Goal: Navigation & Orientation: Find specific page/section

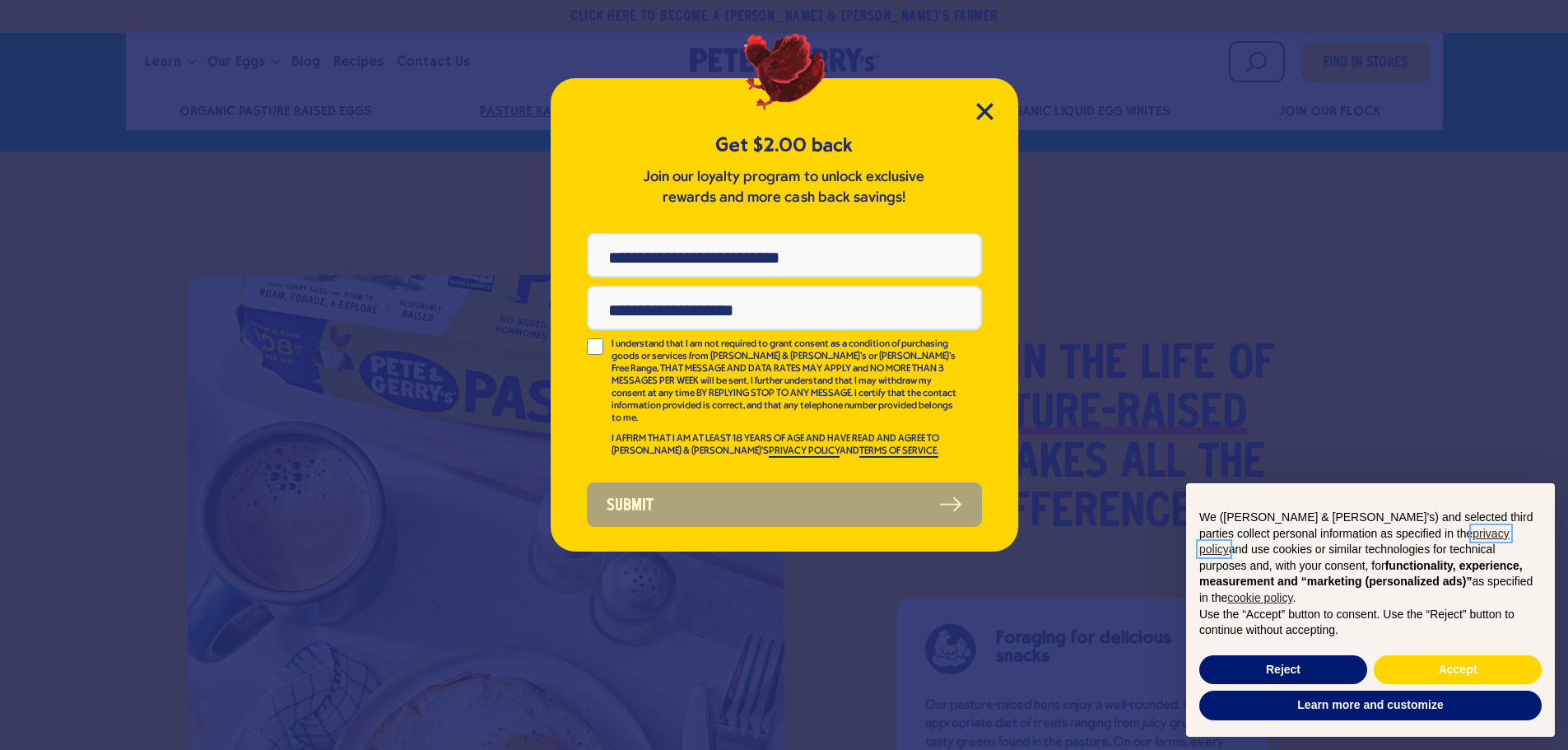
scroll to position [989, 0]
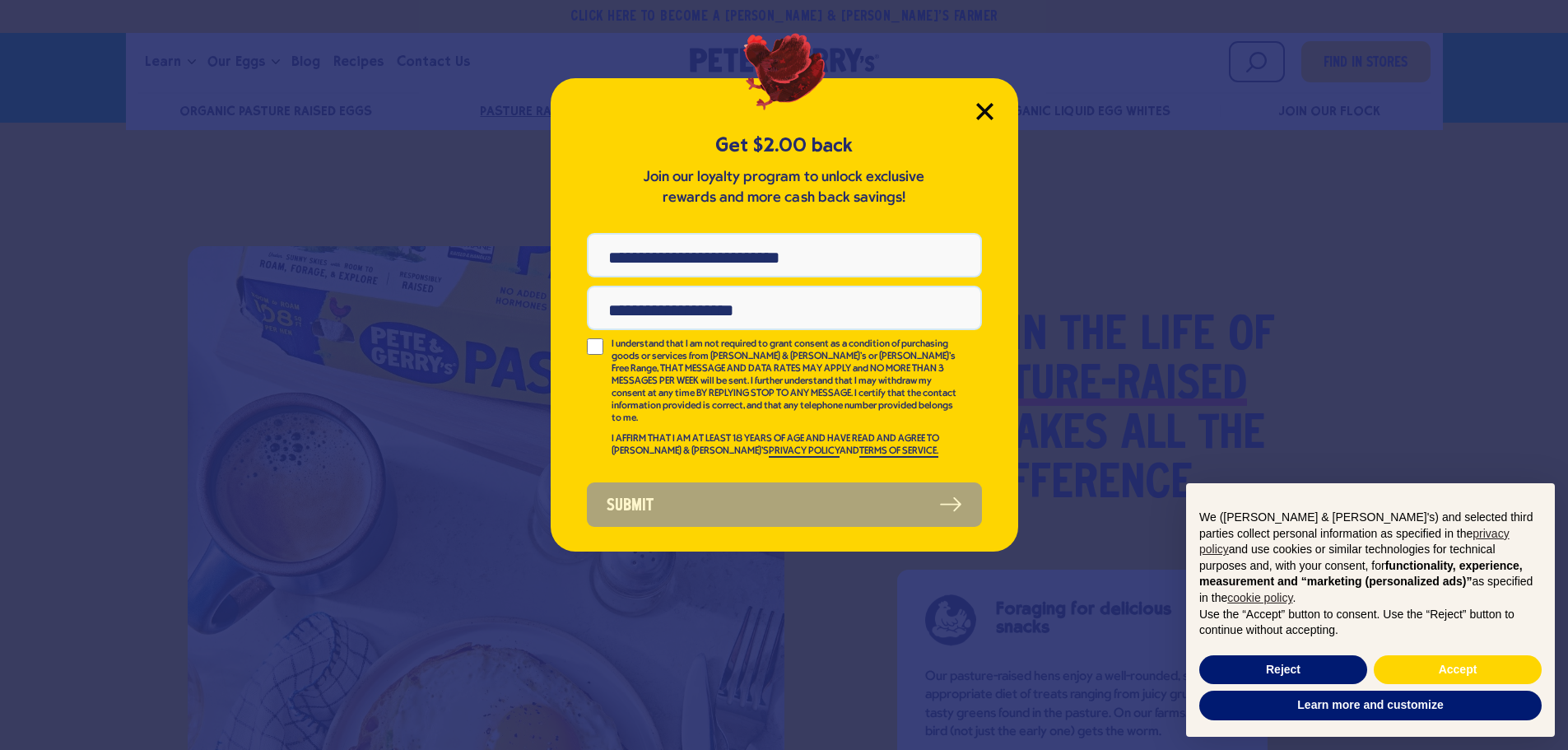
drag, startPoint x: 986, startPoint y: 113, endPoint x: 956, endPoint y: 131, distance: 35.0
click at [985, 113] on icon "Close Modal" at bounding box center [984, 111] width 15 height 15
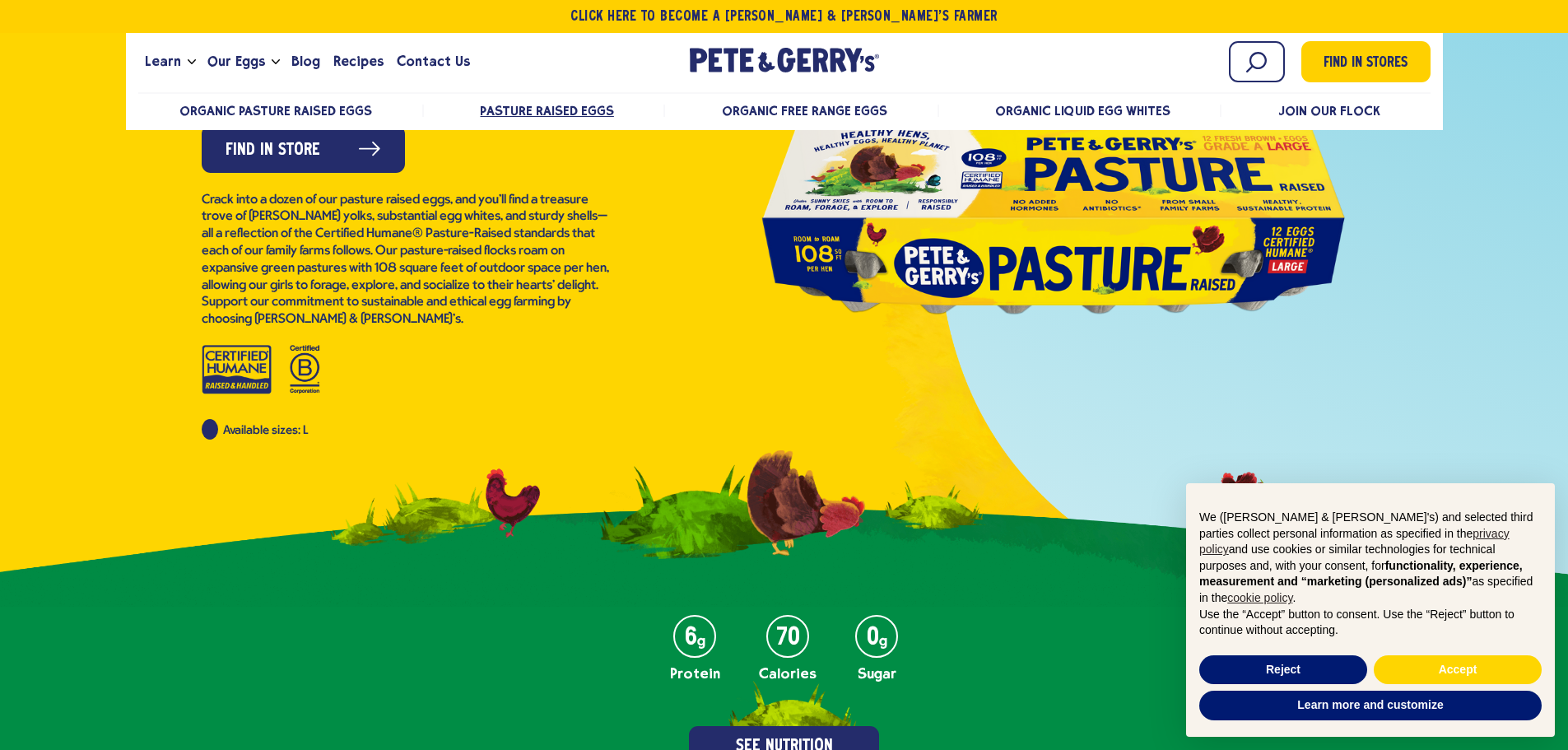
scroll to position [0, 0]
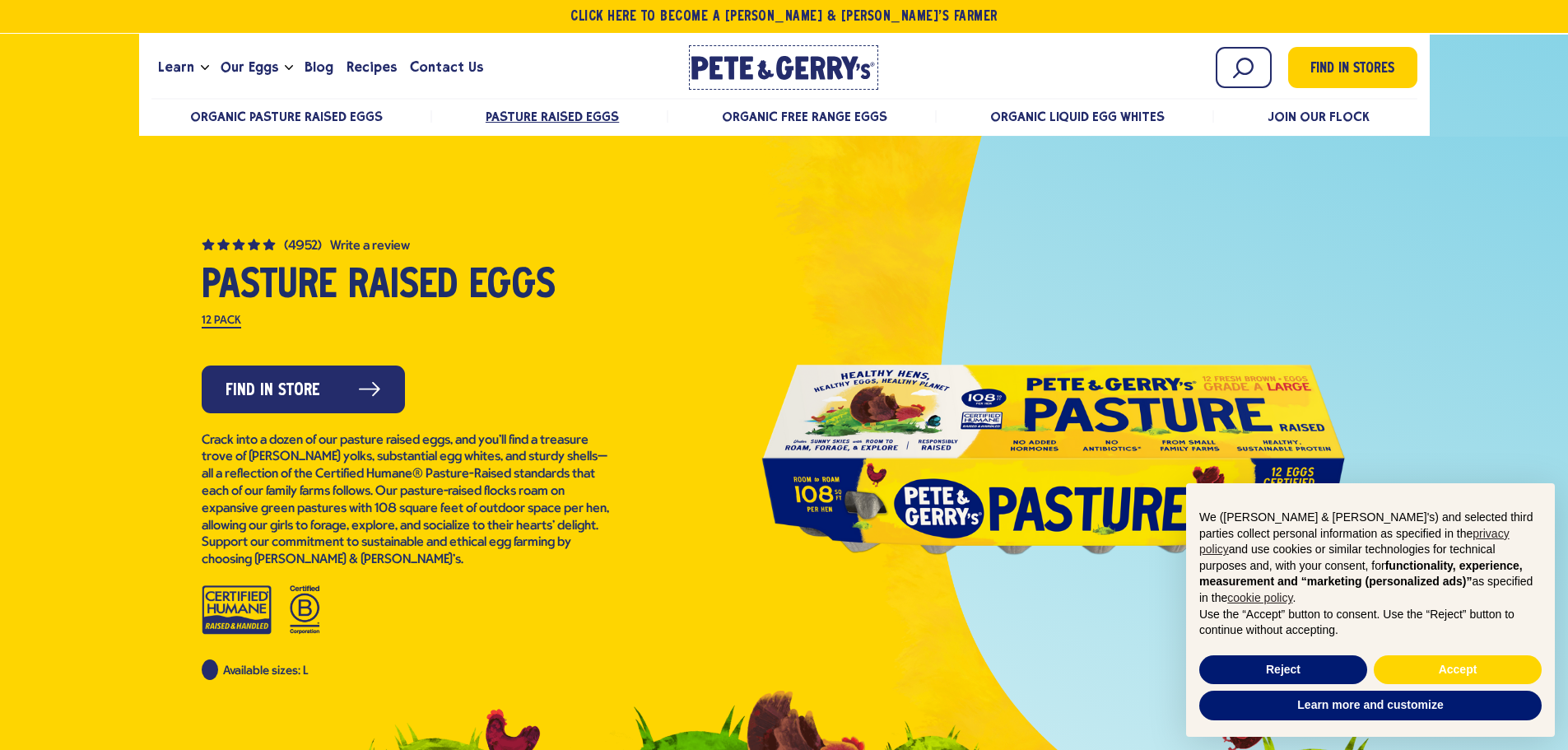
click at [788, 63] on icon "[PERSON_NAME] & [PERSON_NAME]'s Homepage" at bounding box center [784, 68] width 184 height 24
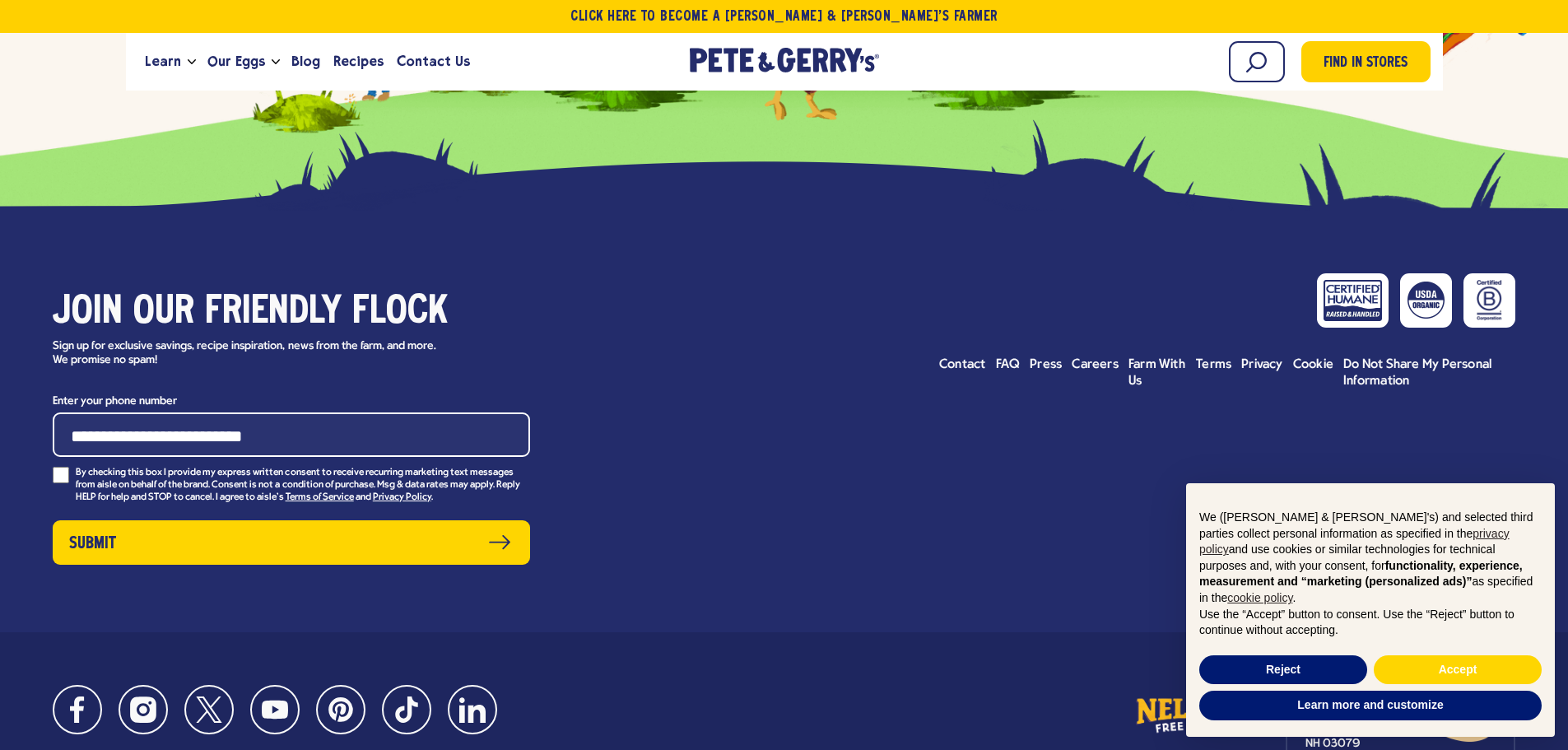
scroll to position [8365, 0]
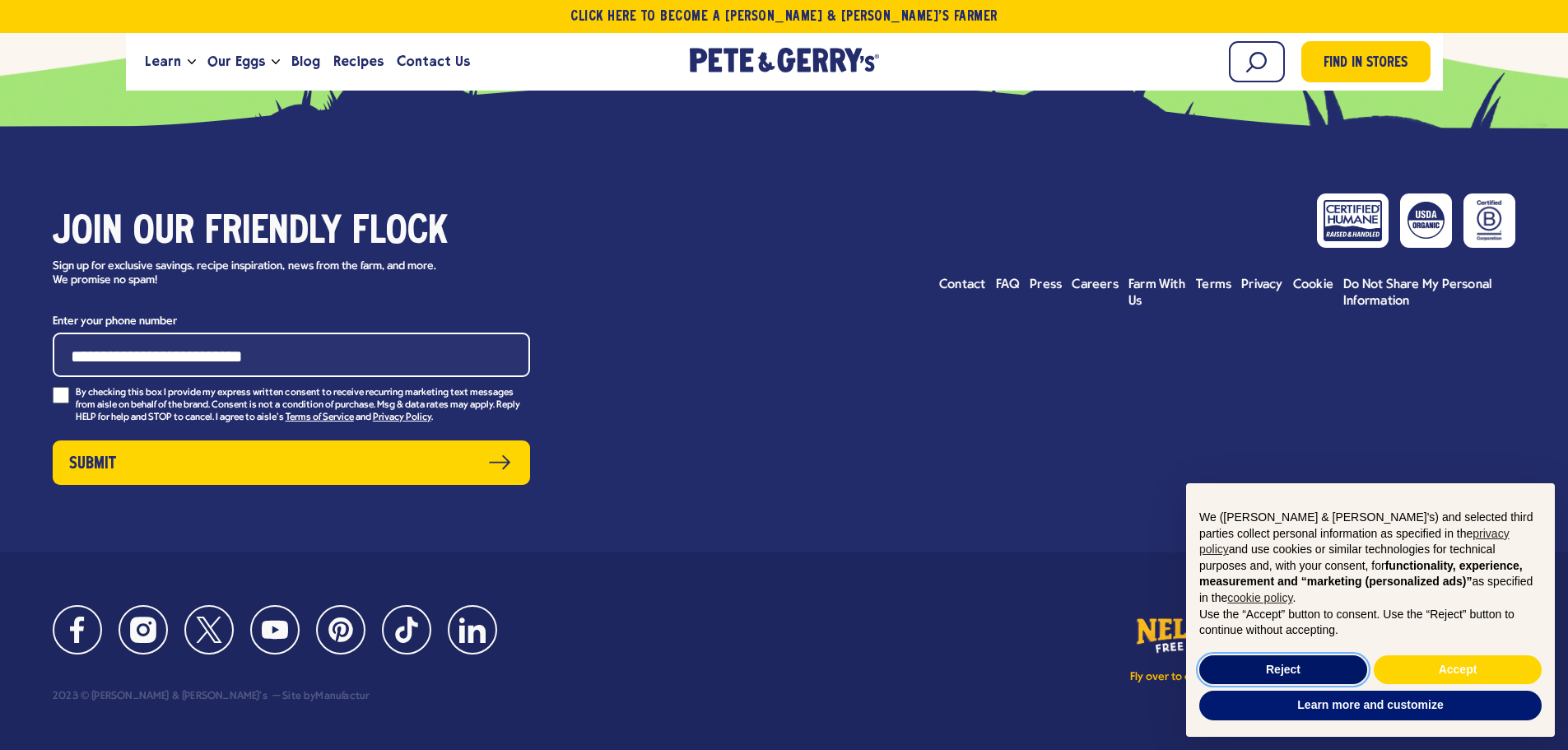
click at [1321, 672] on button "Reject" at bounding box center [1283, 670] width 168 height 30
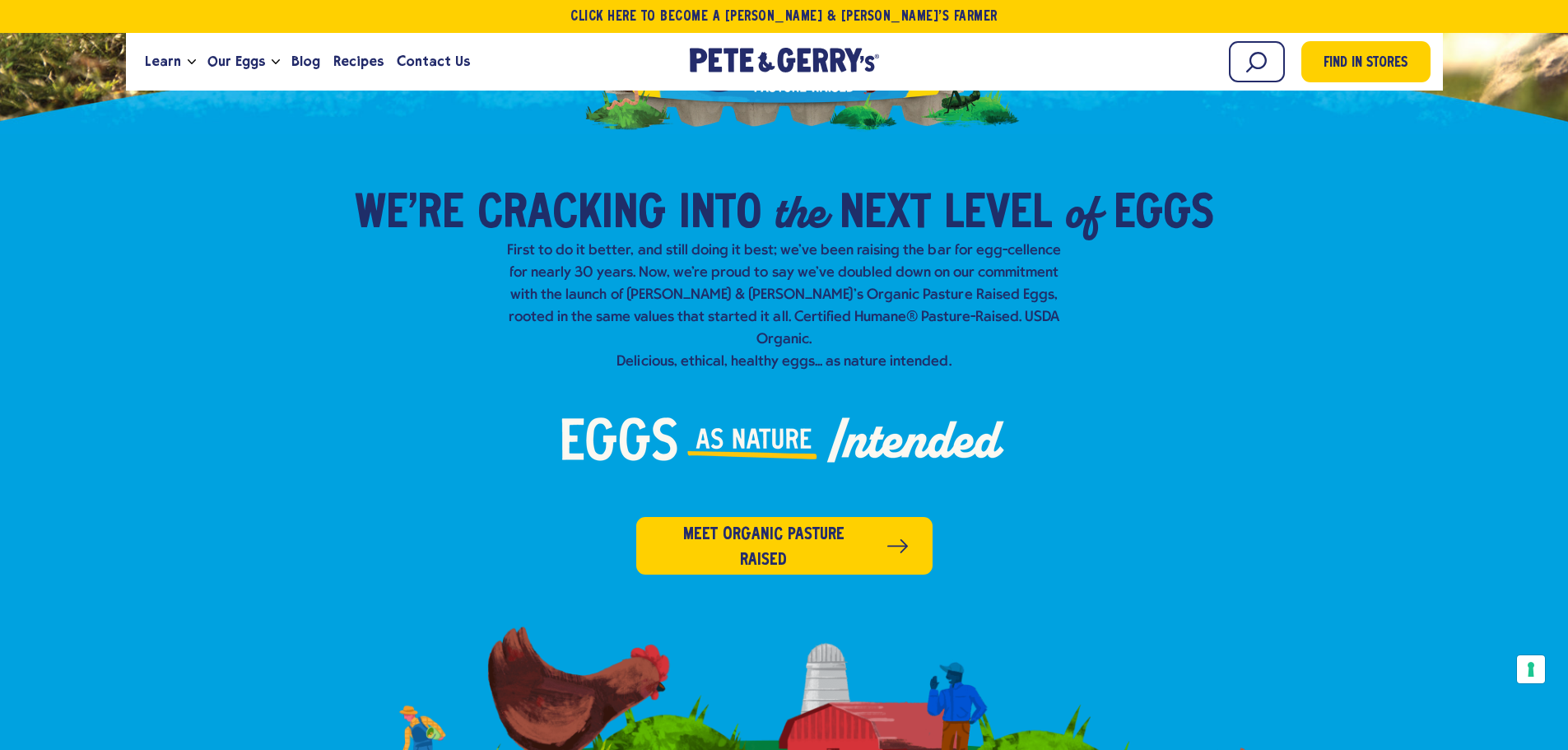
scroll to position [0, 0]
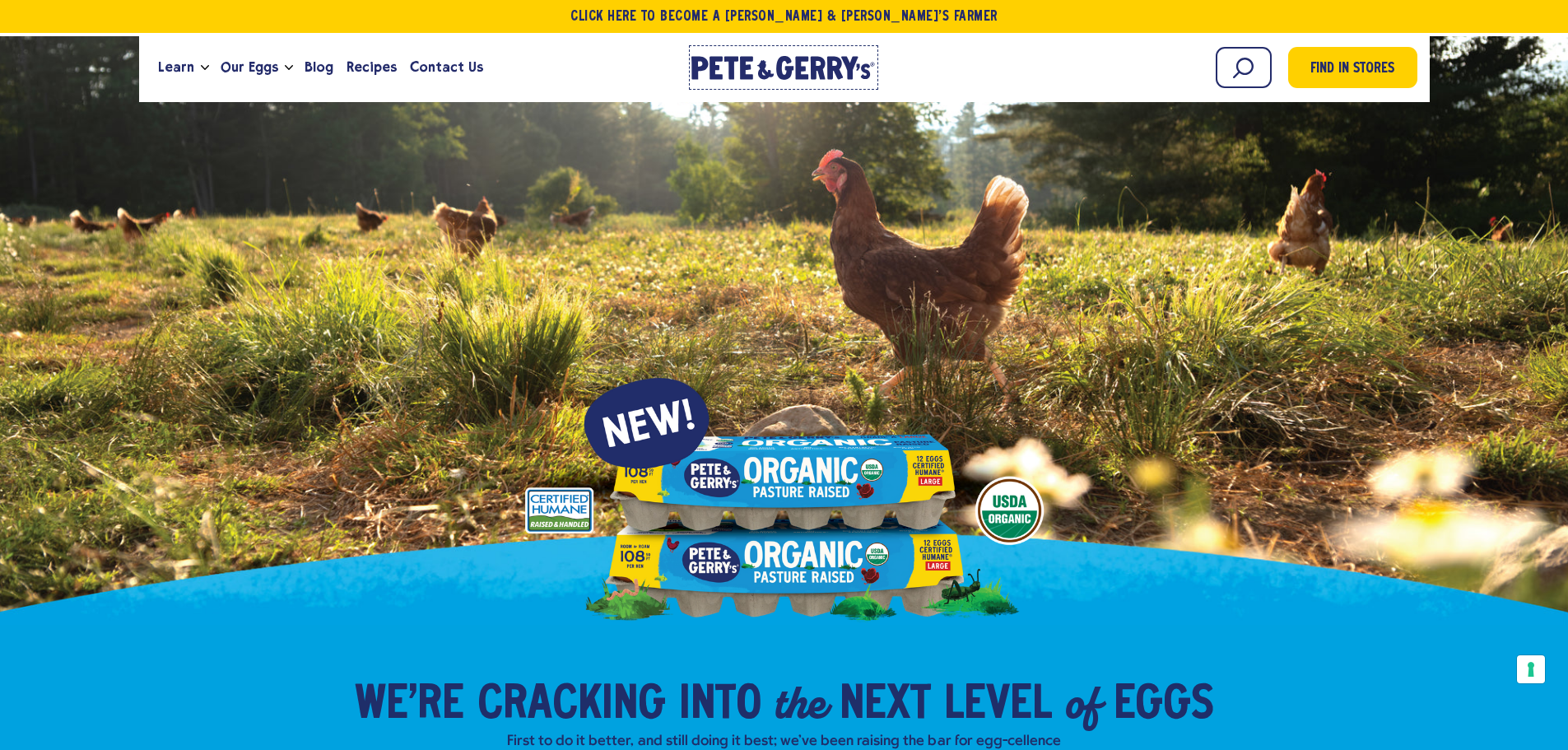
drag, startPoint x: 797, startPoint y: 63, endPoint x: 729, endPoint y: 73, distance: 68.7
click at [729, 73] on icon "[PERSON_NAME] & [PERSON_NAME]'s Homepage" at bounding box center [784, 68] width 184 height 24
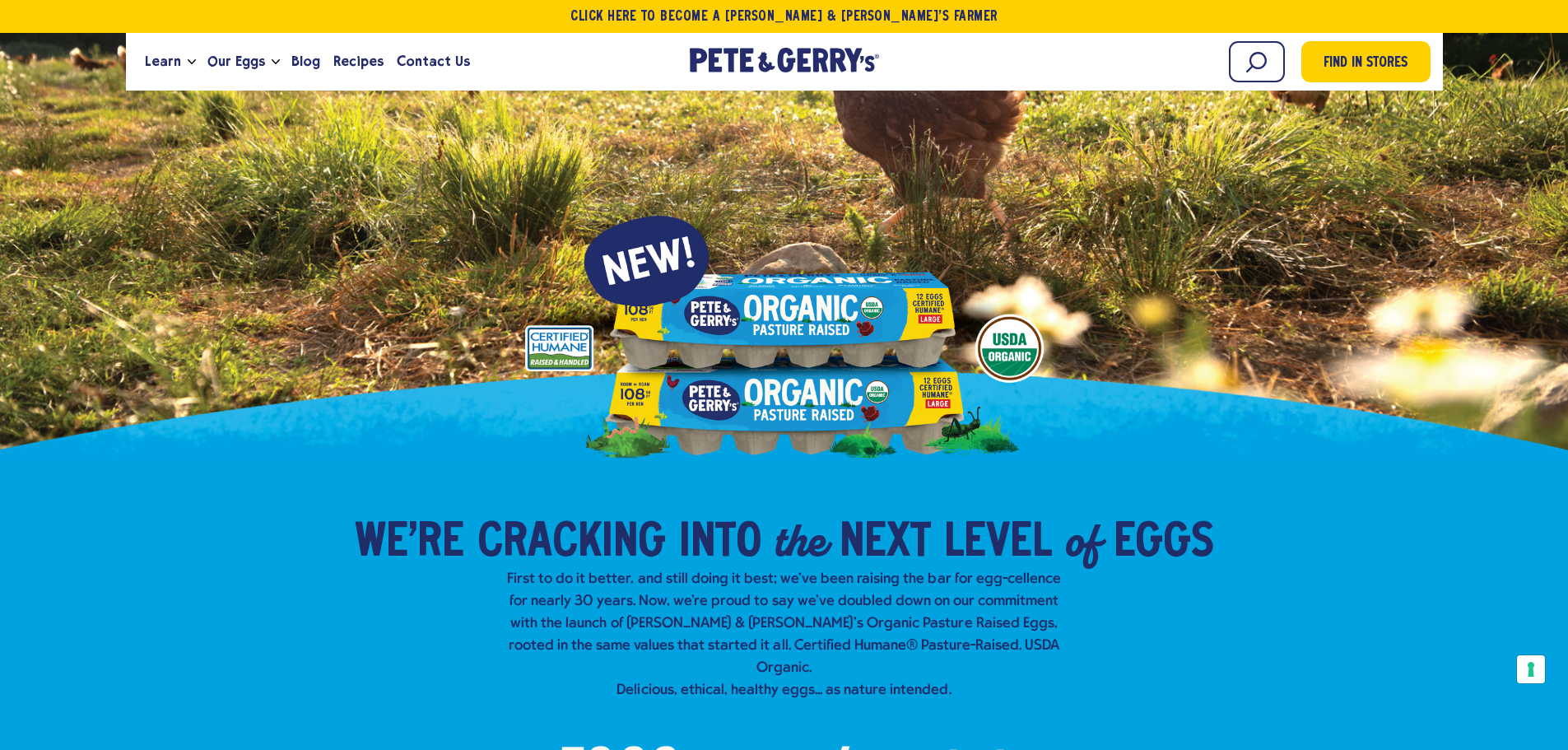
scroll to position [165, 0]
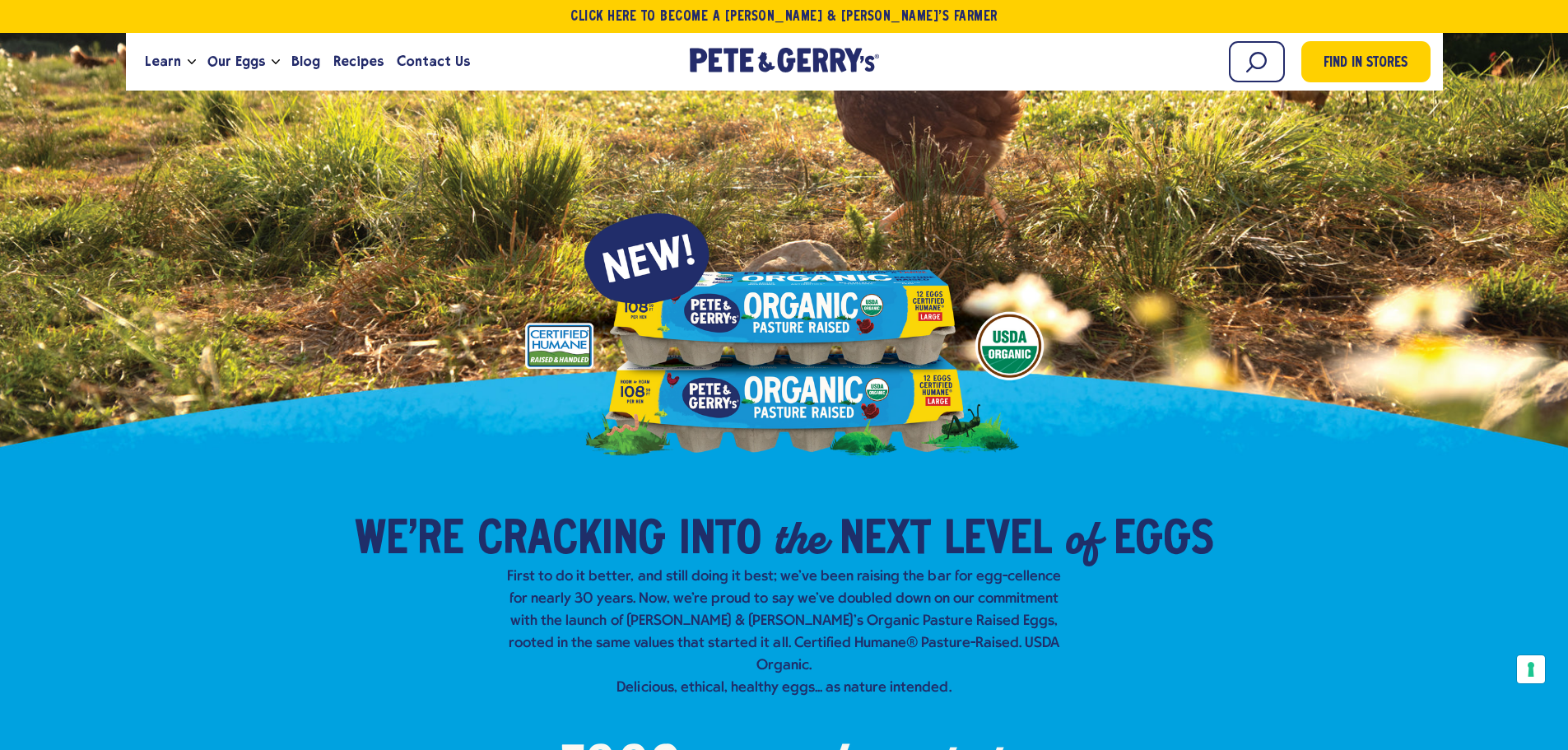
drag, startPoint x: 801, startPoint y: 329, endPoint x: 765, endPoint y: 352, distance: 42.7
click at [765, 352] on div at bounding box center [784, 166] width 1054 height 589
click at [766, 351] on div at bounding box center [784, 166] width 1054 height 589
click at [771, 346] on div at bounding box center [784, 166] width 1054 height 589
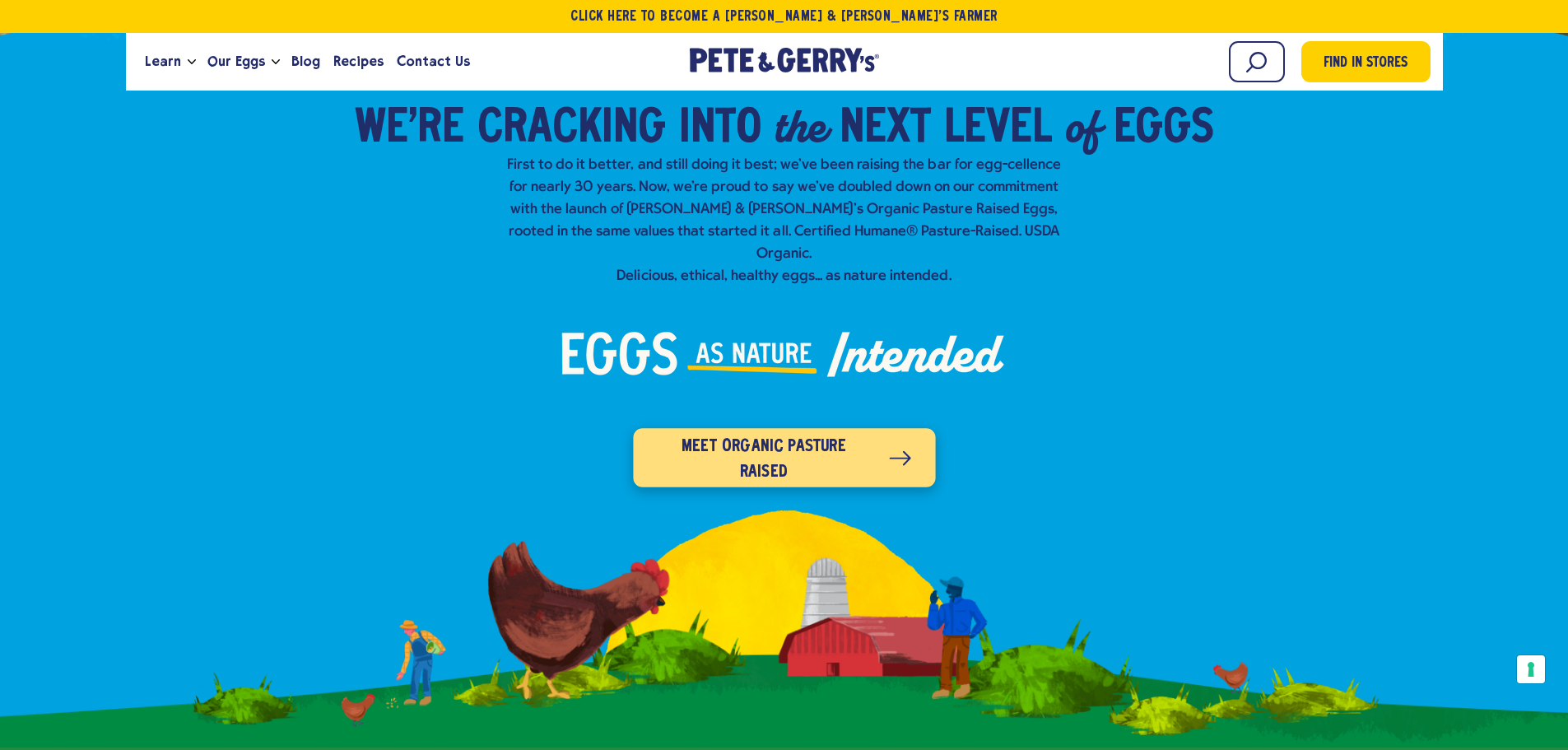
click at [776, 439] on span "Meet organic pasture raised" at bounding box center [763, 459] width 211 height 51
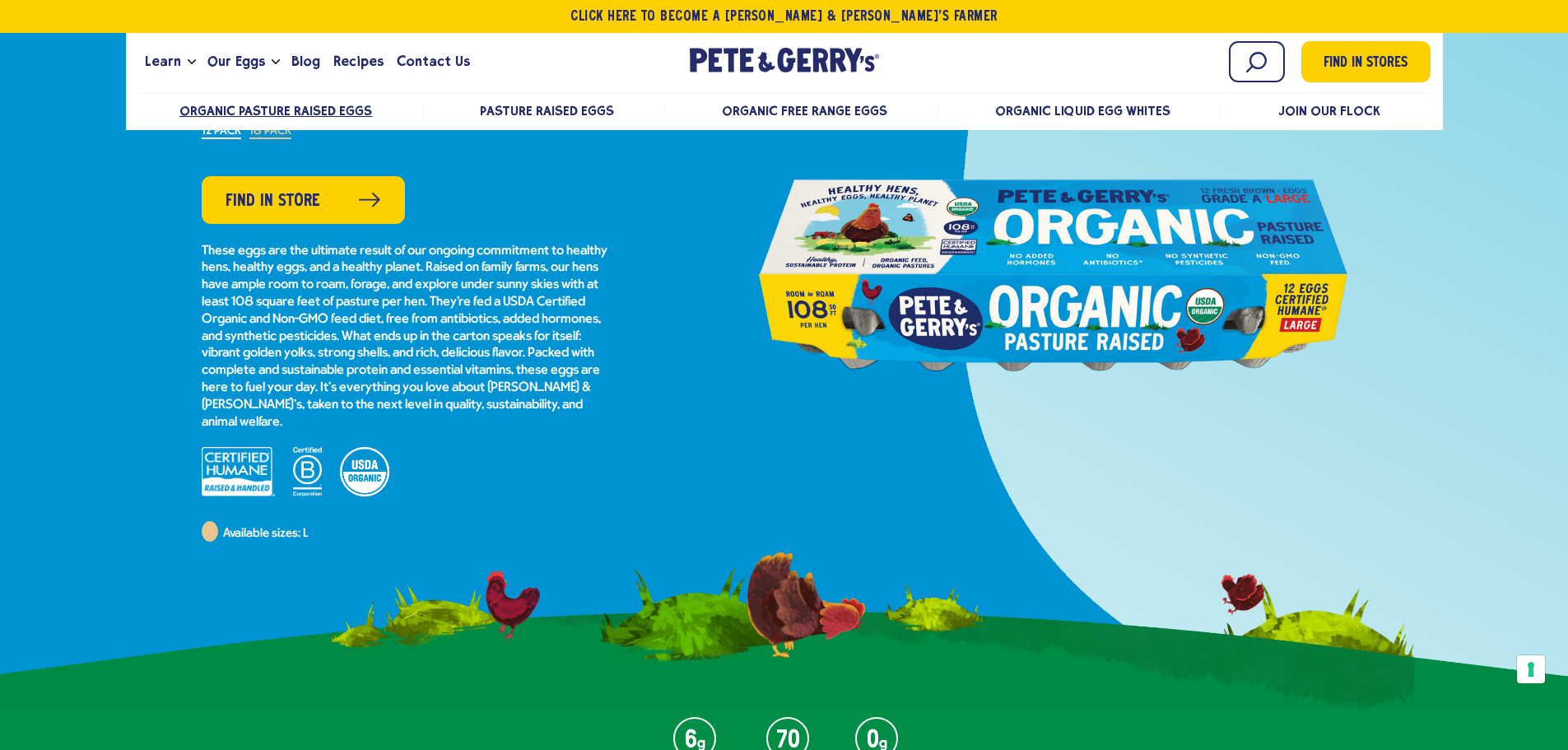
scroll to position [247, 0]
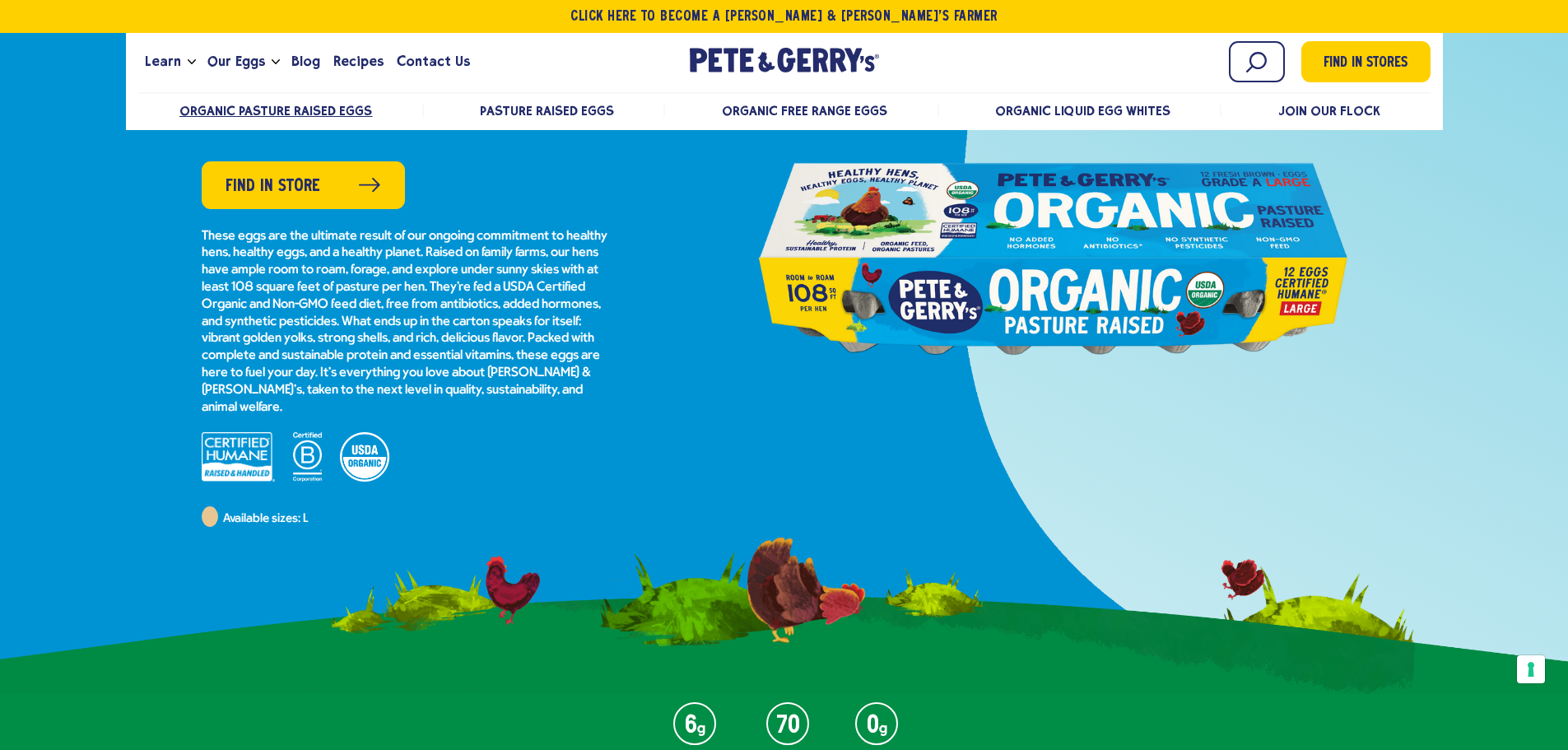
drag, startPoint x: 1012, startPoint y: 295, endPoint x: 974, endPoint y: 276, distance: 42.5
click at [976, 274] on div at bounding box center [1053, 258] width 592 height 371
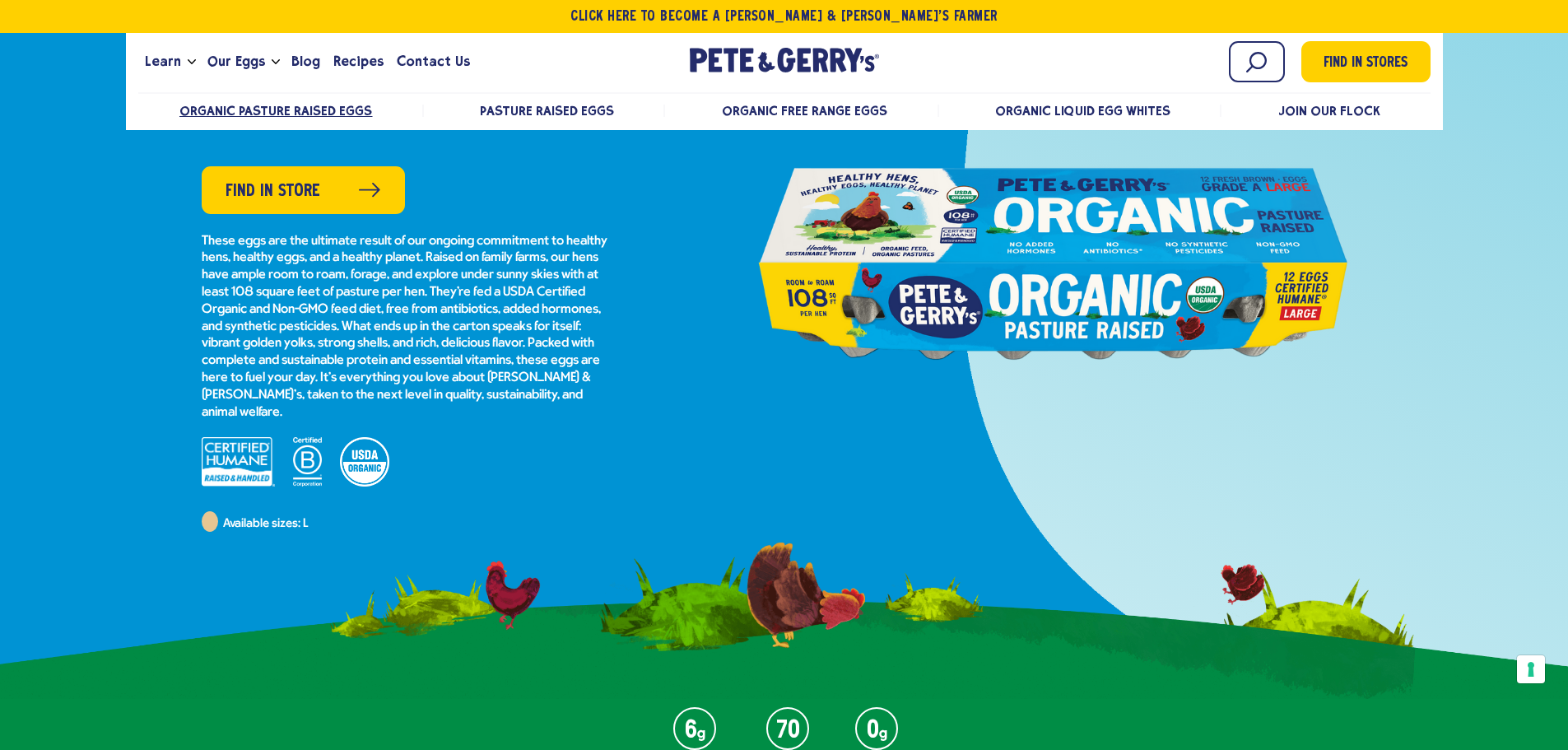
scroll to position [165, 0]
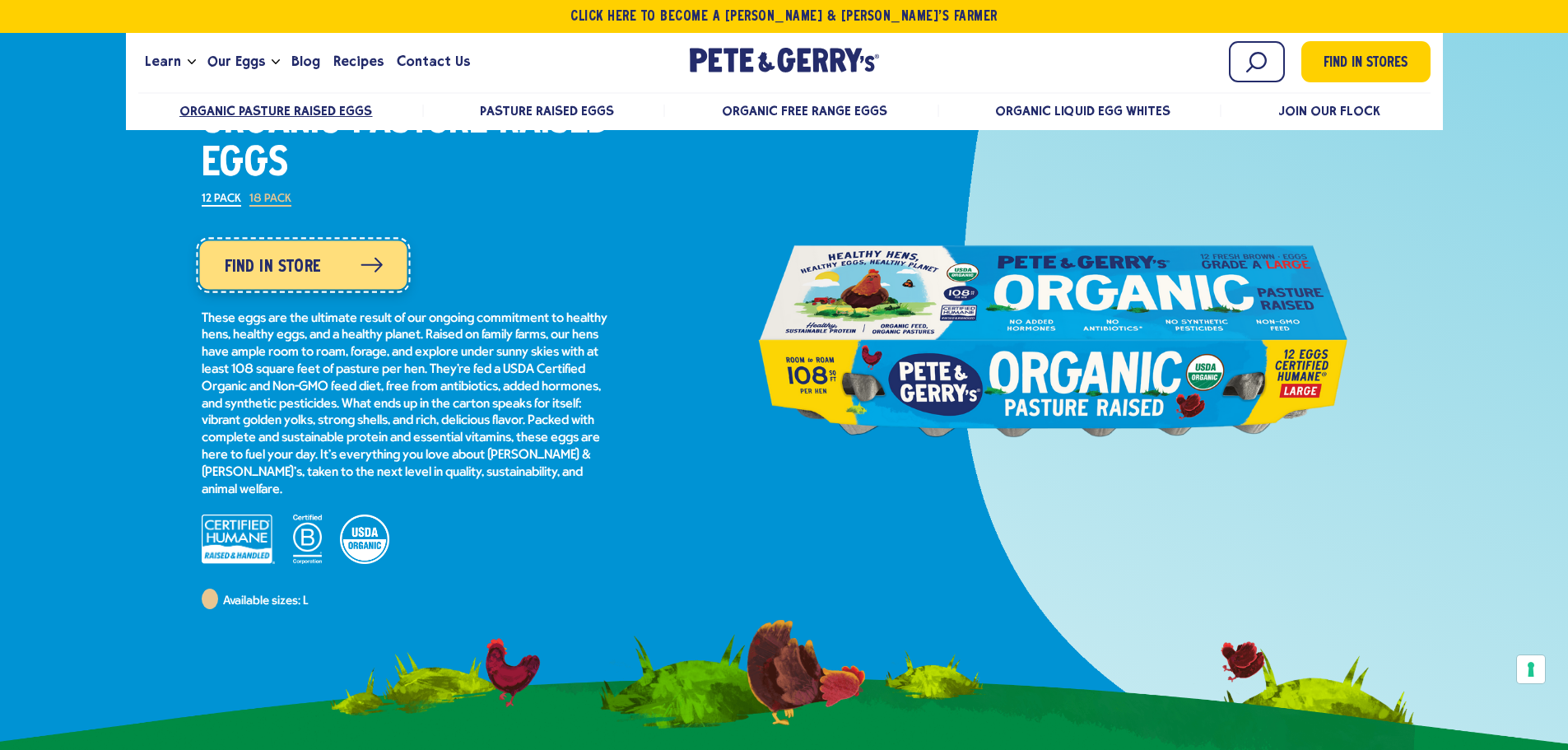
click at [294, 271] on span "Find in Store" at bounding box center [272, 266] width 96 height 26
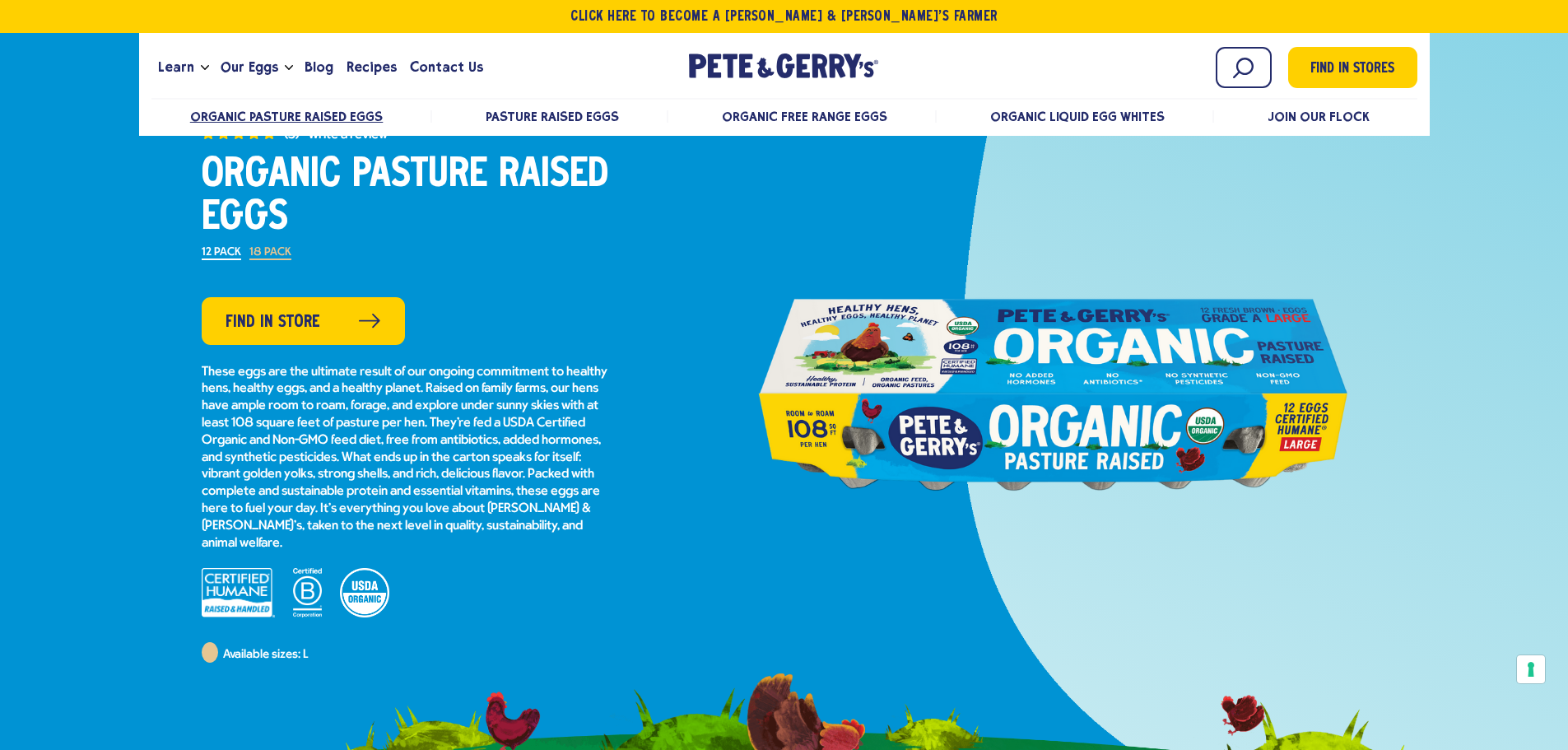
scroll to position [82, 0]
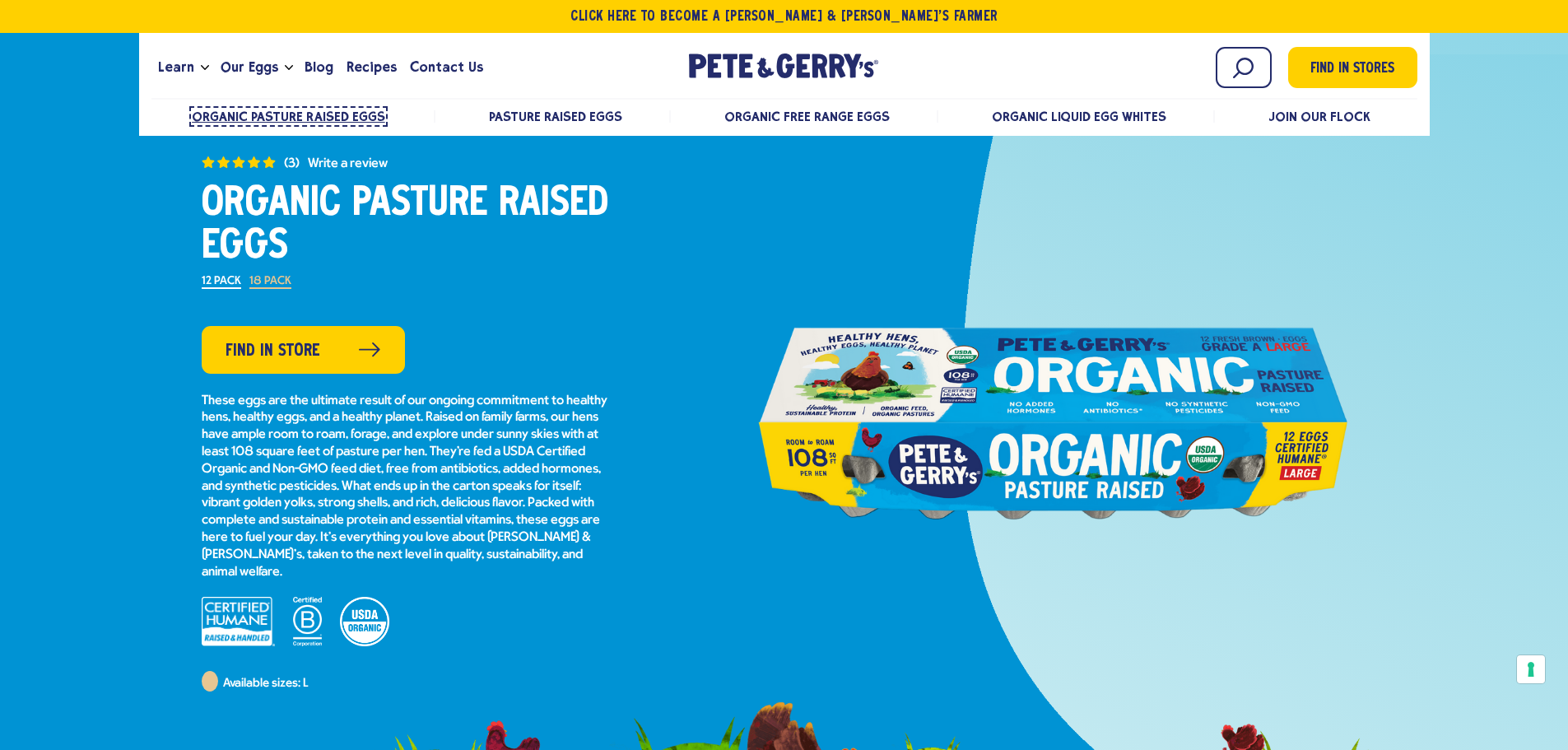
drag, startPoint x: 1028, startPoint y: 447, endPoint x: 322, endPoint y: 118, distance: 778.9
click at [322, 118] on span "Organic Pasture Raised Eggs" at bounding box center [288, 116] width 193 height 16
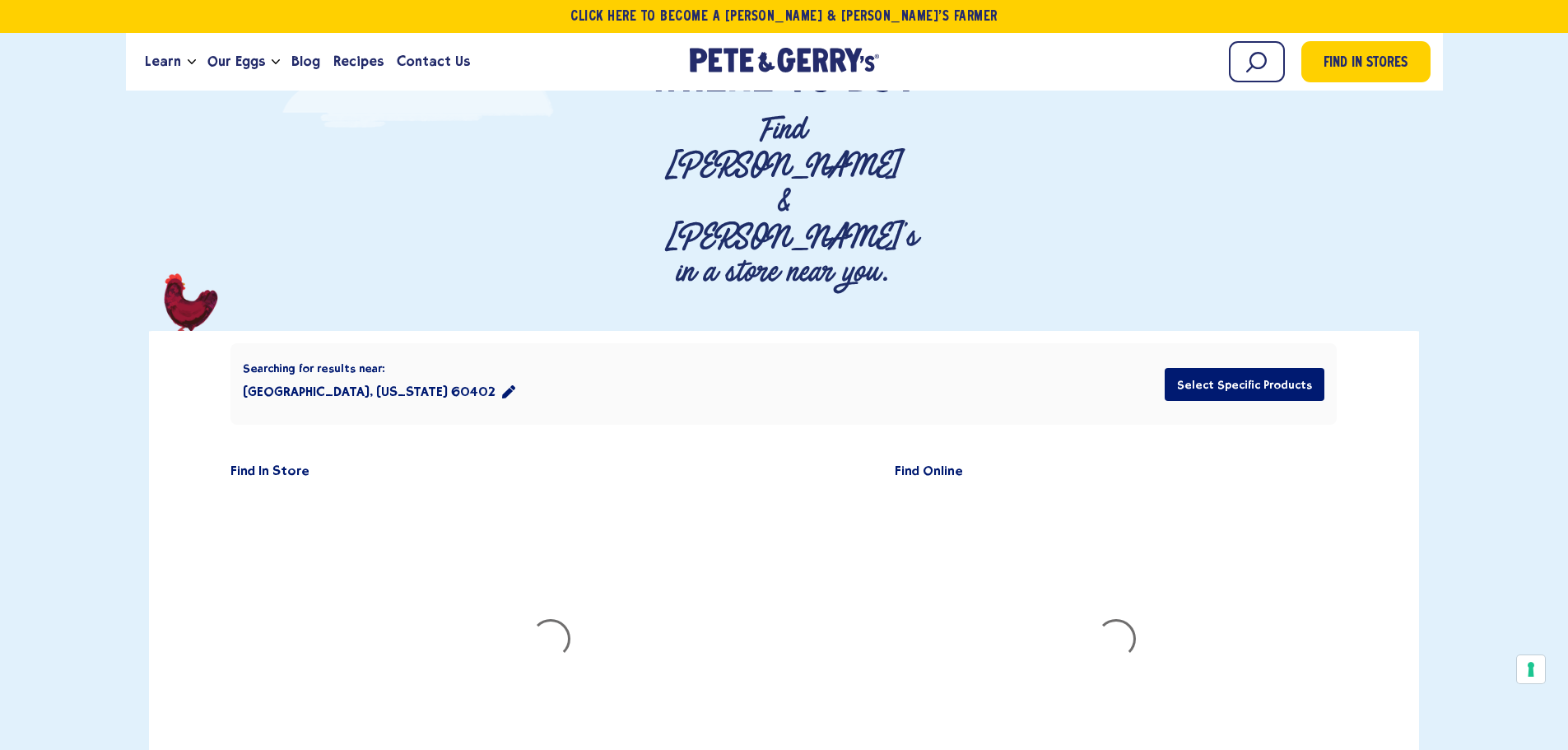
scroll to position [247, 0]
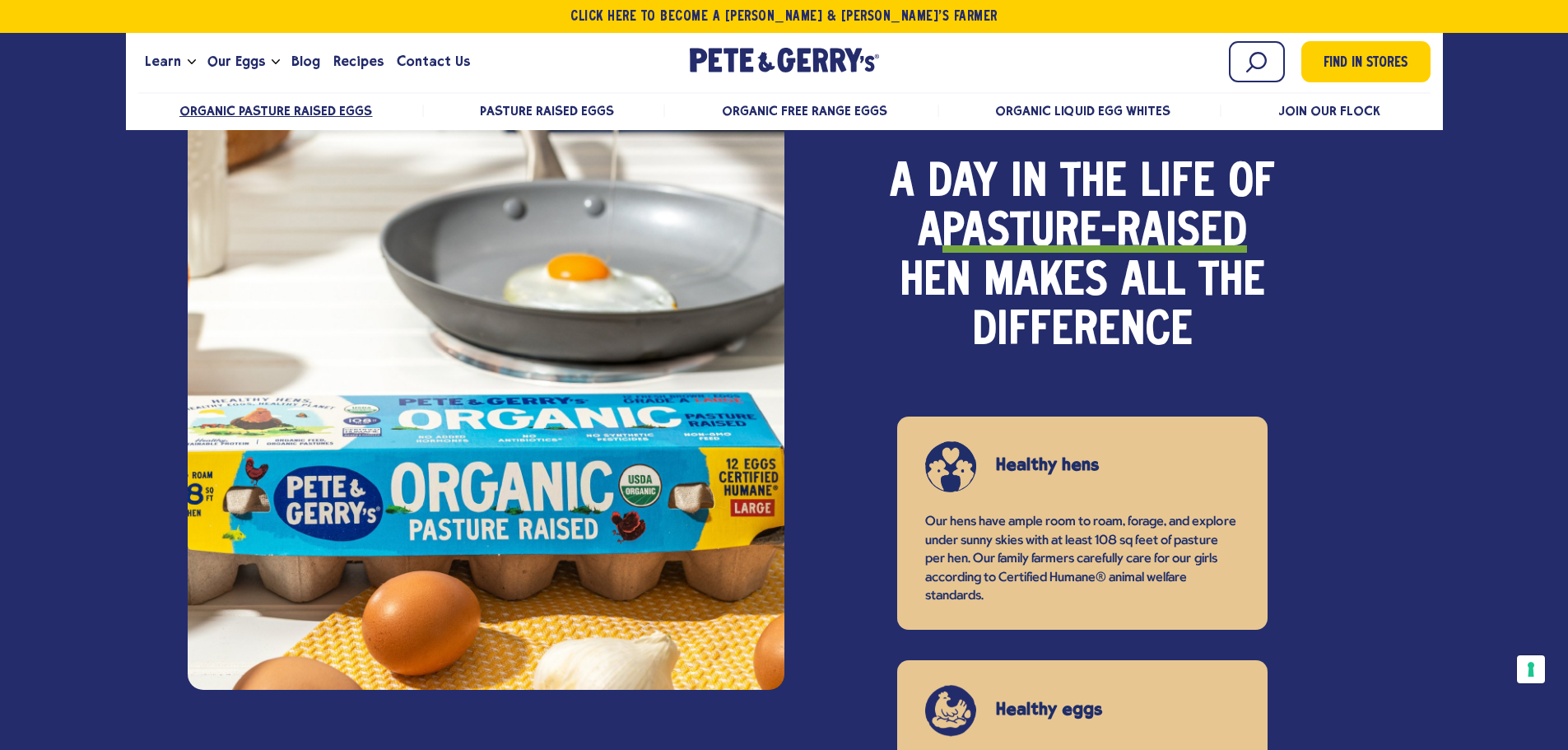
scroll to position [1240, 0]
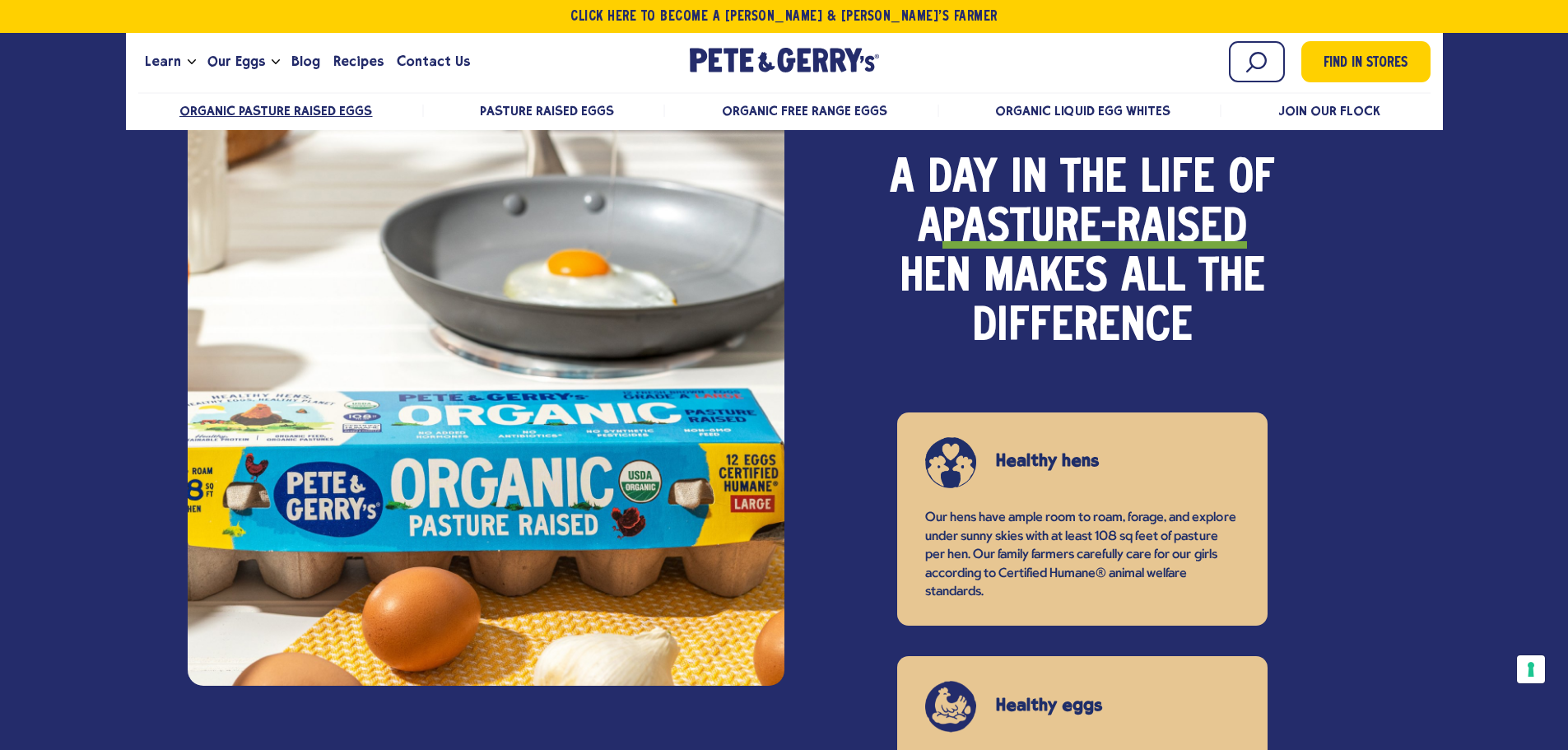
drag, startPoint x: 379, startPoint y: 305, endPoint x: 335, endPoint y: 323, distance: 47.5
click at [335, 323] on div at bounding box center [486, 367] width 596 height 638
drag, startPoint x: 335, startPoint y: 322, endPoint x: 320, endPoint y: 296, distance: 30.0
click at [320, 296] on div at bounding box center [486, 367] width 596 height 638
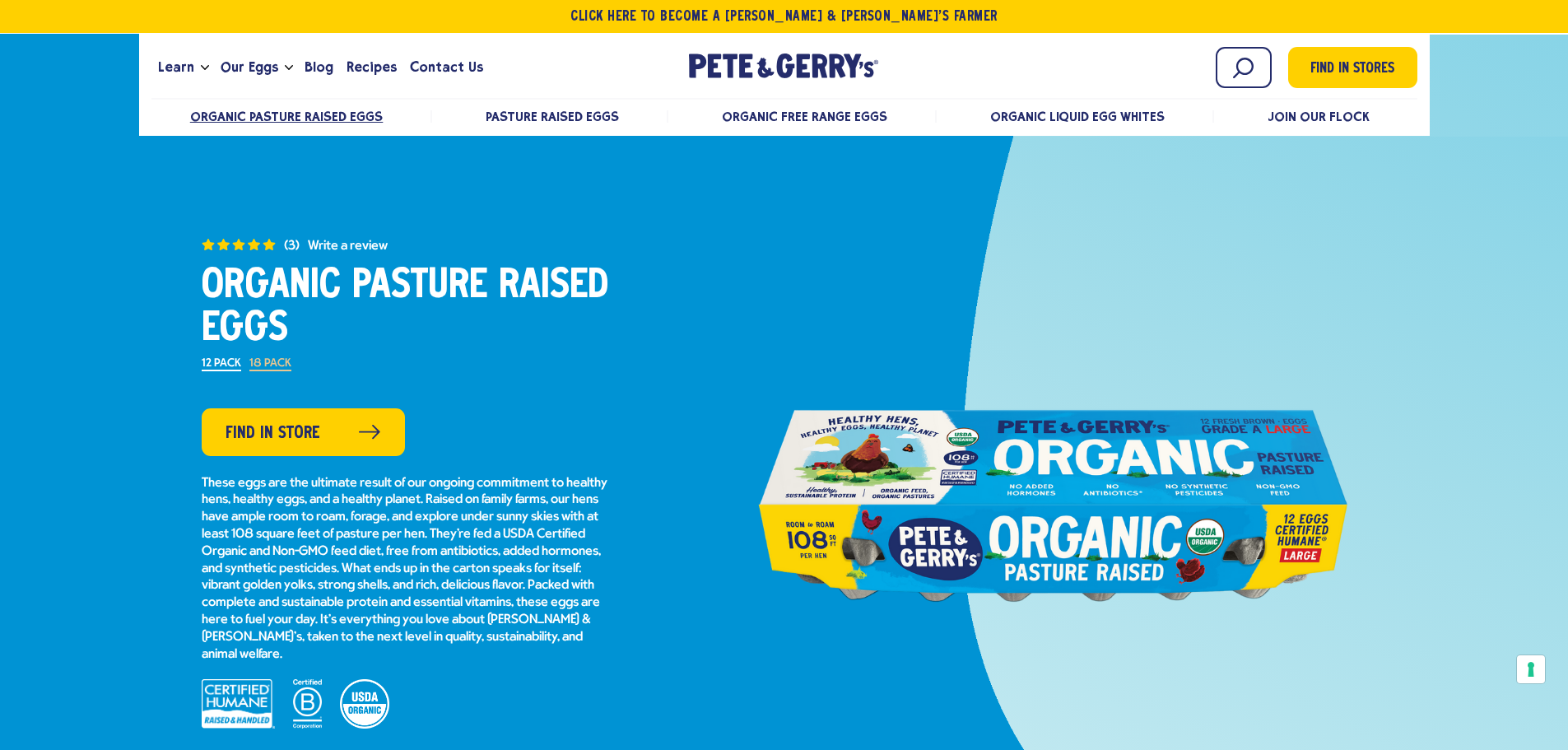
scroll to position [165, 0]
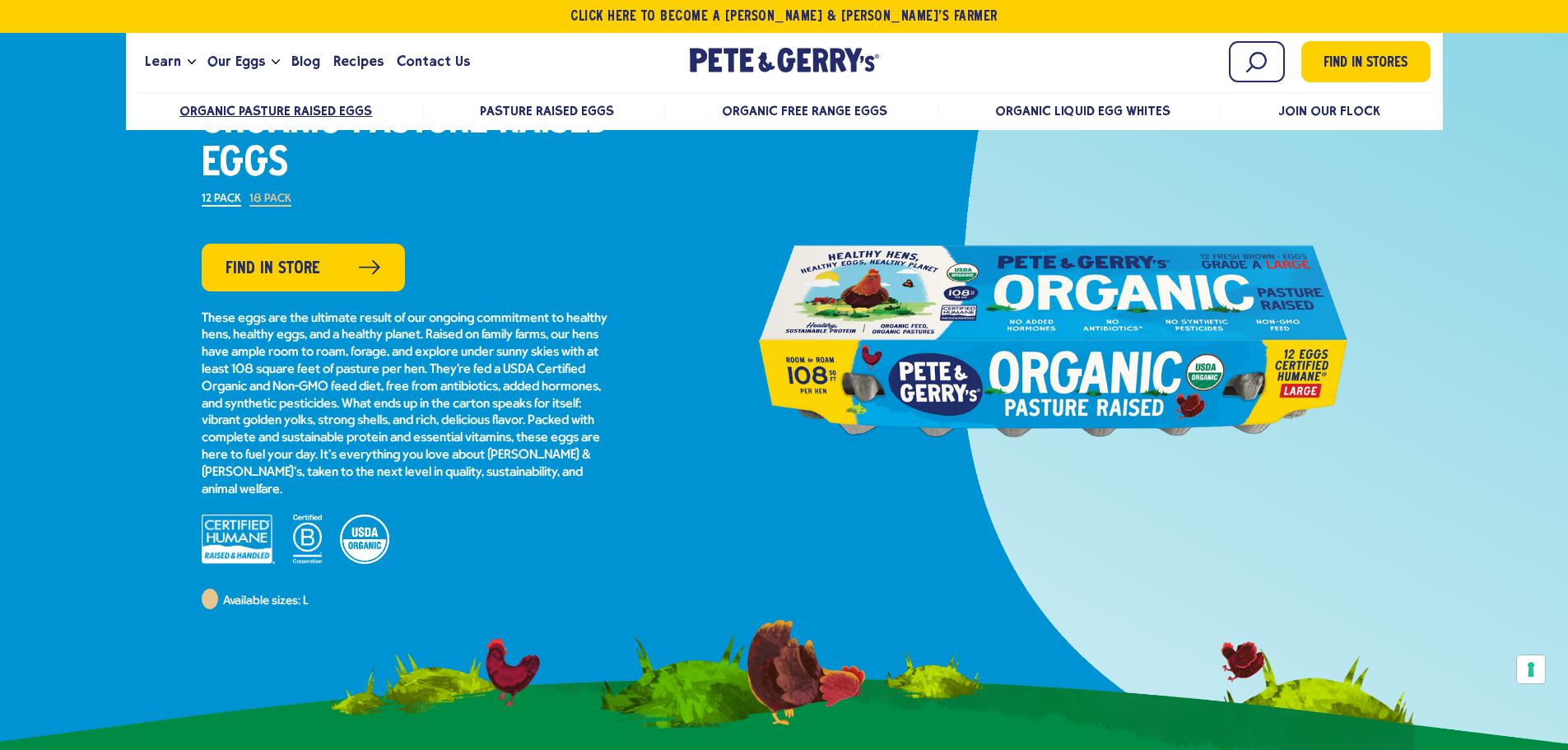
click at [960, 347] on div at bounding box center [1053, 341] width 592 height 371
